Goal: Transaction & Acquisition: Purchase product/service

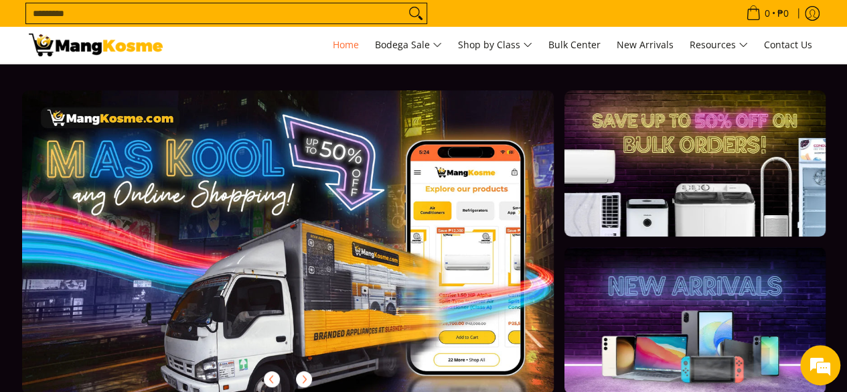
click at [312, 8] on input "Search..." at bounding box center [215, 13] width 379 height 20
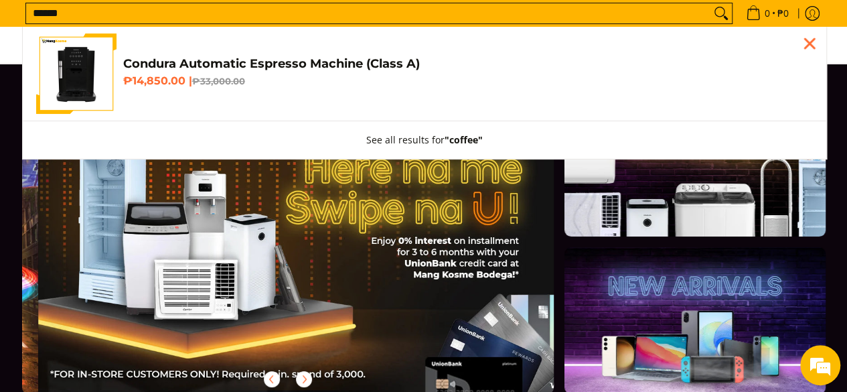
scroll to position [0, 533]
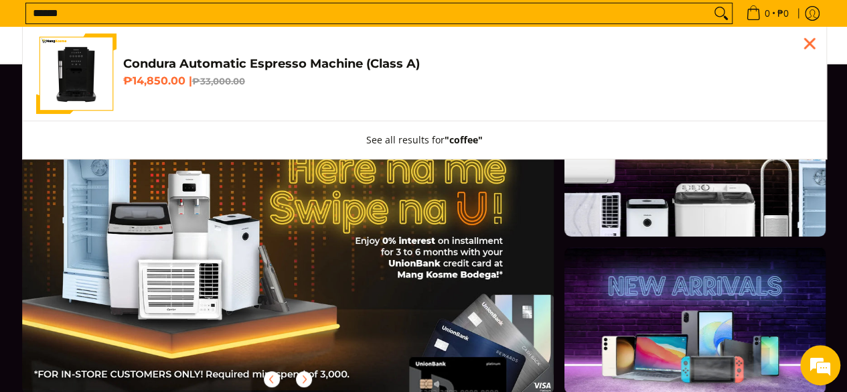
type input "******"
click at [711, 3] on button "Search" at bounding box center [721, 13] width 21 height 20
